Goal: Information Seeking & Learning: Learn about a topic

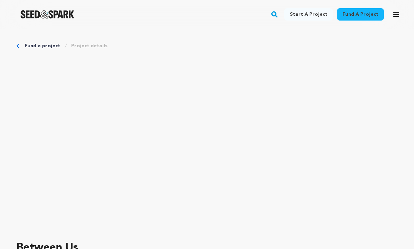
click at [49, 12] on img "Seed&Spark Homepage" at bounding box center [48, 14] width 54 height 8
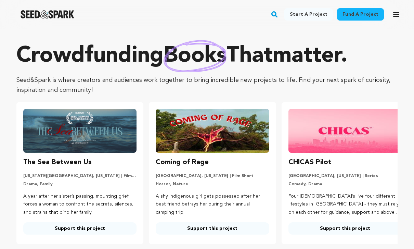
click at [278, 15] on rect "button" at bounding box center [274, 14] width 8 height 8
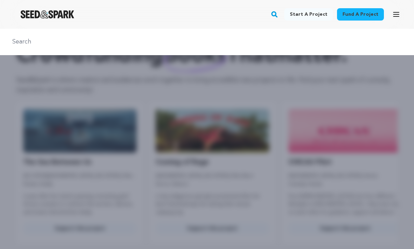
click at [25, 37] on input "text" at bounding box center [207, 42] width 398 height 10
type input "S"
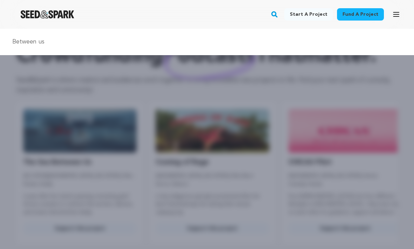
type input "Between us"
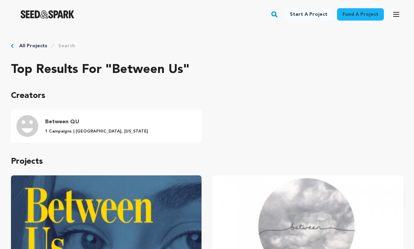
click at [154, 209] on img "Fund Between Us" at bounding box center [106, 228] width 191 height 107
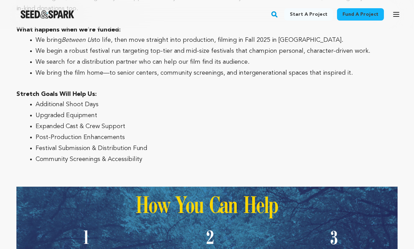
scroll to position [2840, 0]
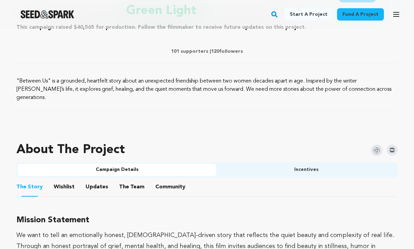
click at [169, 180] on button "Community" at bounding box center [170, 188] width 16 height 16
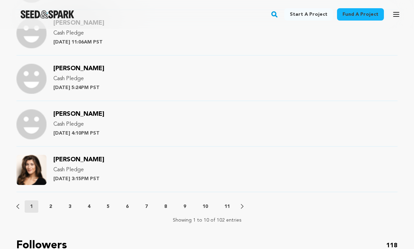
scroll to position [804, 0]
click at [46, 203] on button "2" at bounding box center [51, 206] width 14 height 7
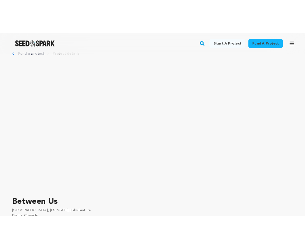
scroll to position [0, 0]
